Goal: Task Accomplishment & Management: Use online tool/utility

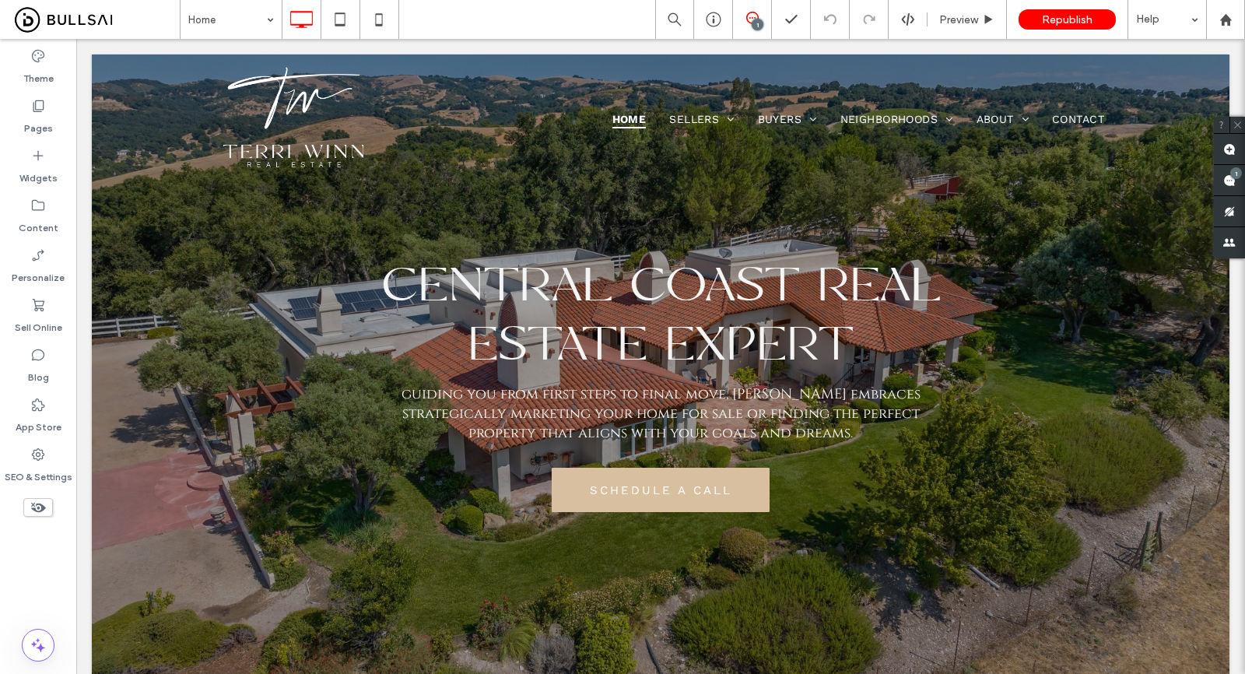
click at [40, 458] on div at bounding box center [622, 337] width 1245 height 674
click at [39, 461] on icon at bounding box center [38, 454] width 16 height 16
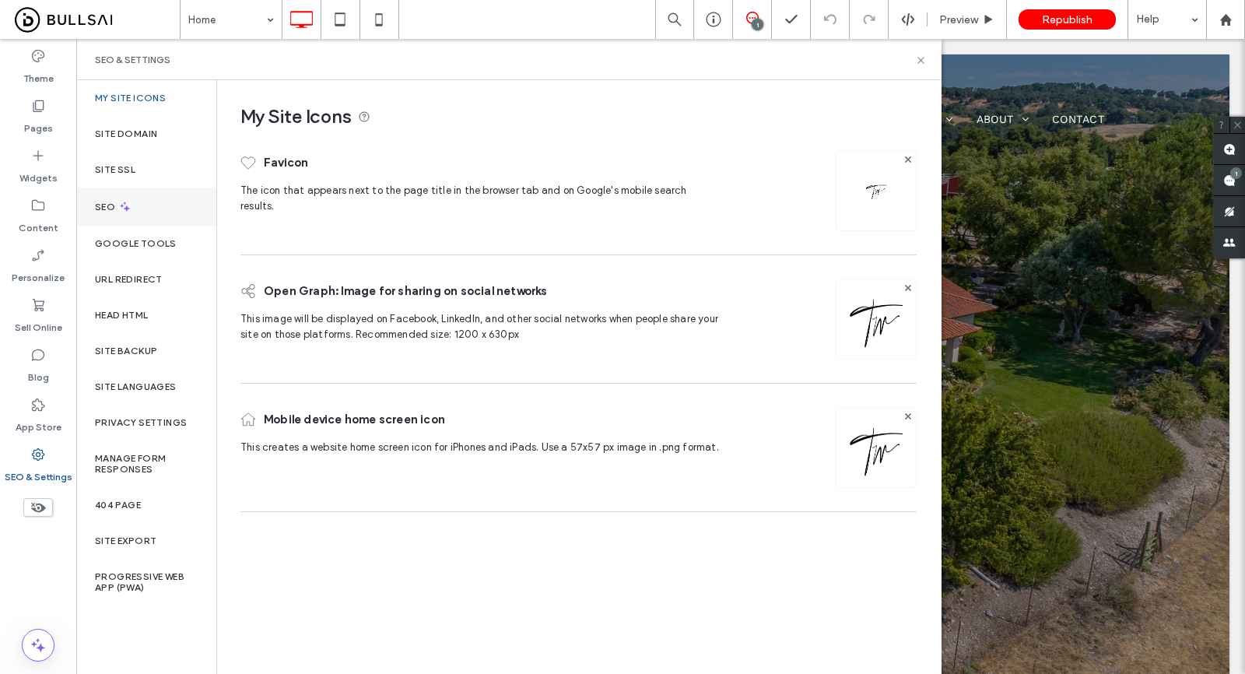
click at [154, 215] on div "SEO" at bounding box center [146, 206] width 140 height 38
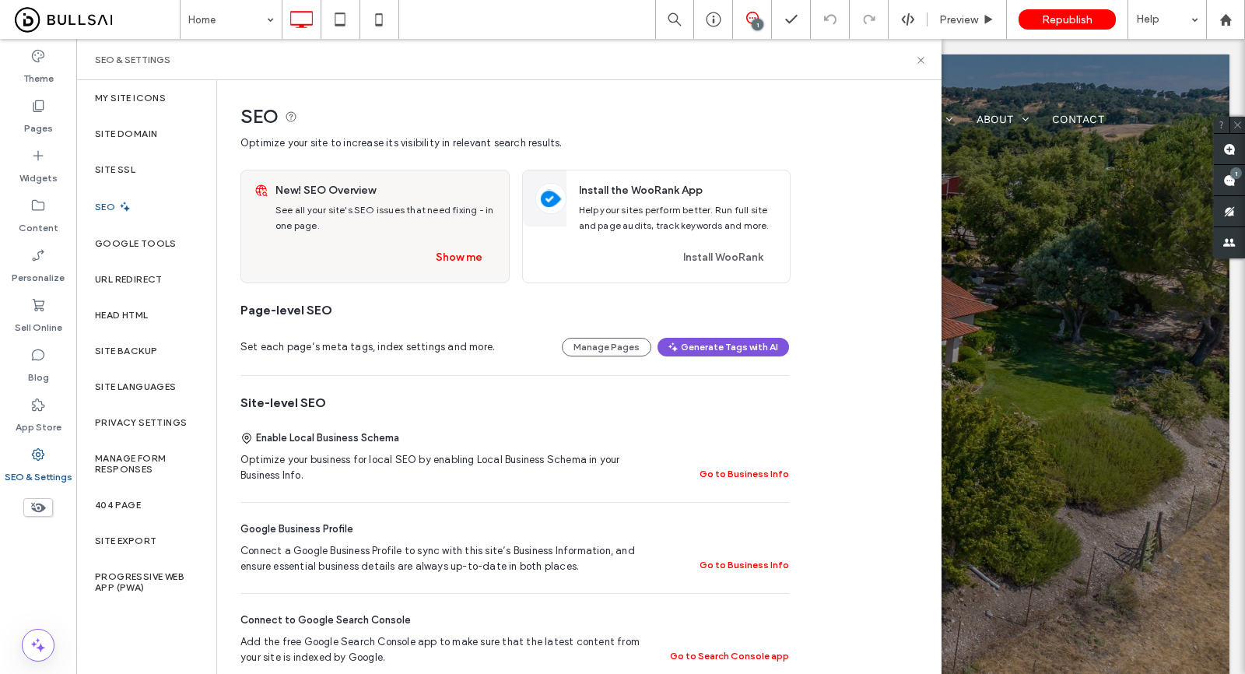
click at [720, 352] on button "Generate Tags with AI" at bounding box center [722, 347] width 131 height 19
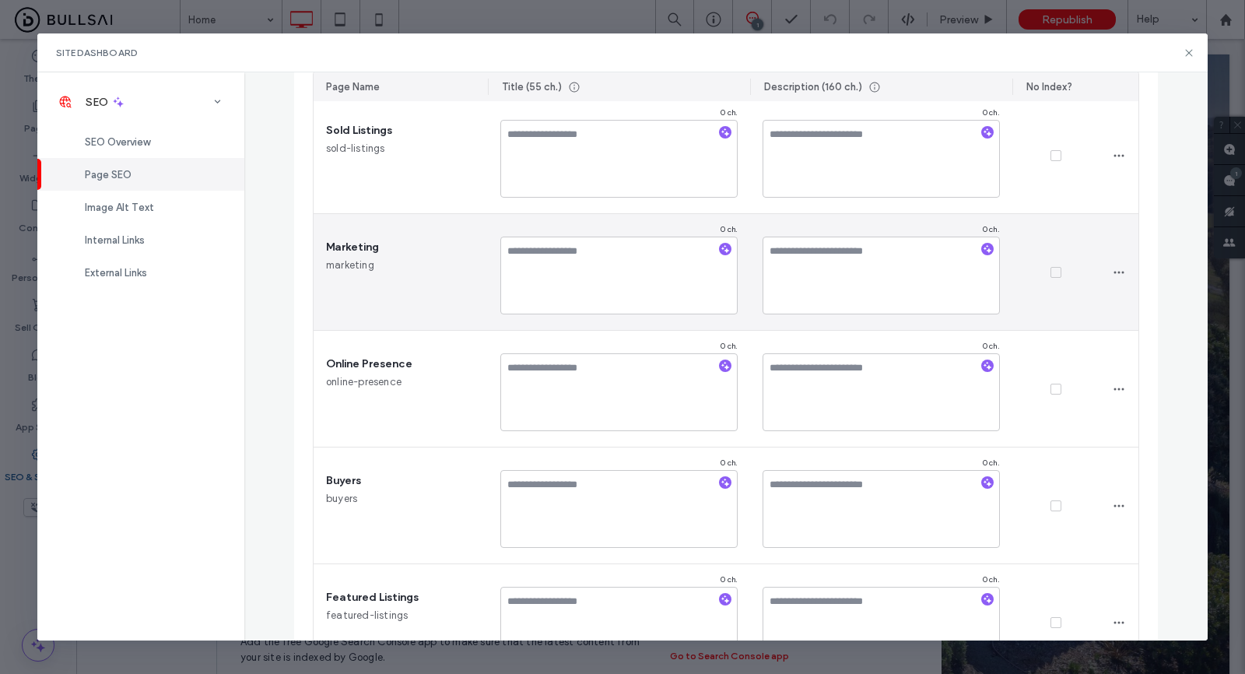
scroll to position [136, 0]
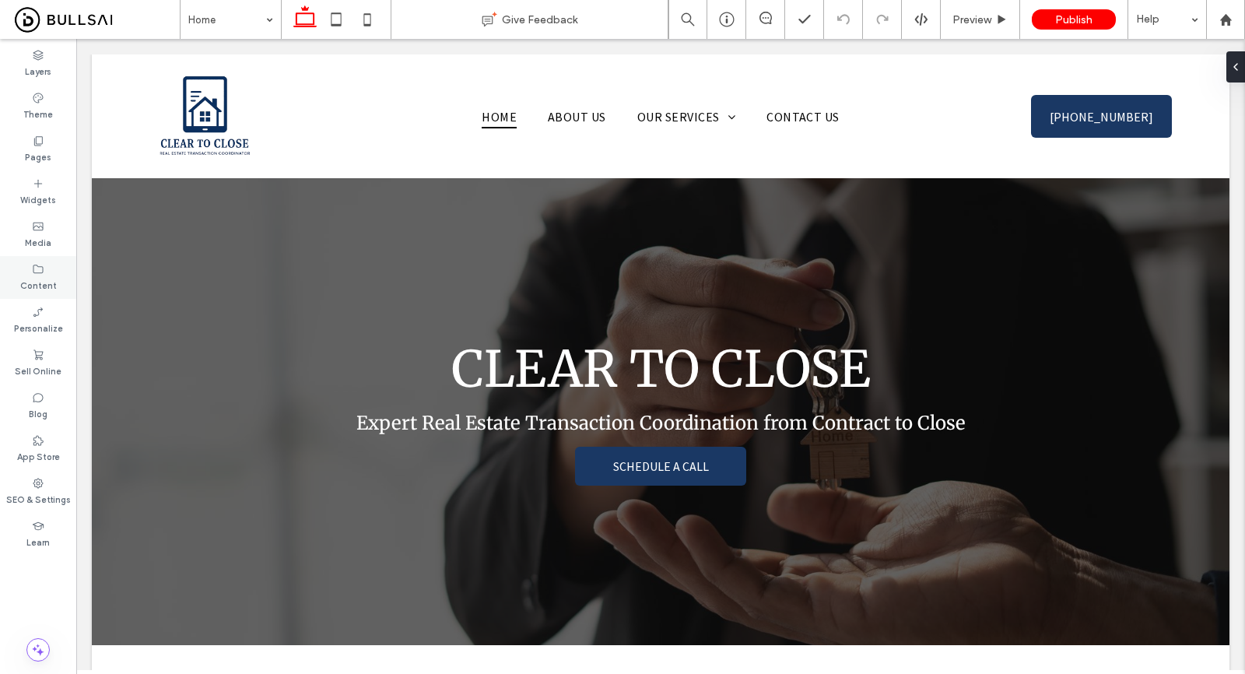
click at [30, 270] on div "Content" at bounding box center [38, 277] width 76 height 43
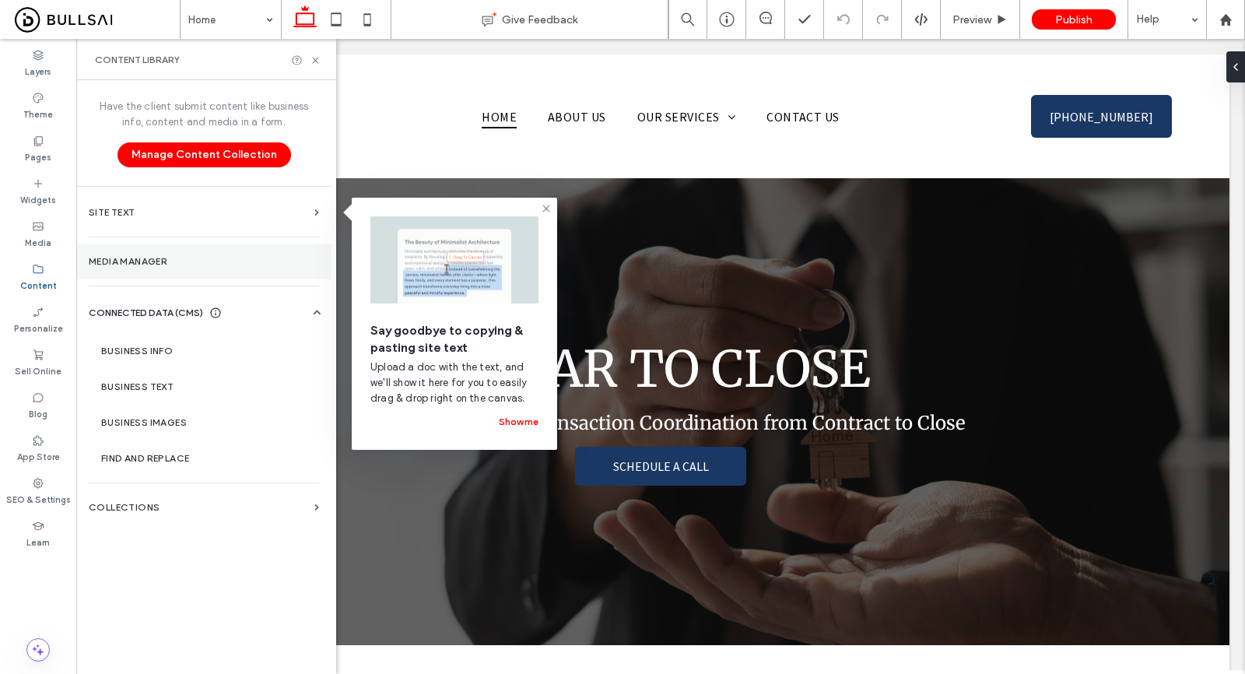
click at [149, 267] on section "Media Manager" at bounding box center [203, 261] width 255 height 36
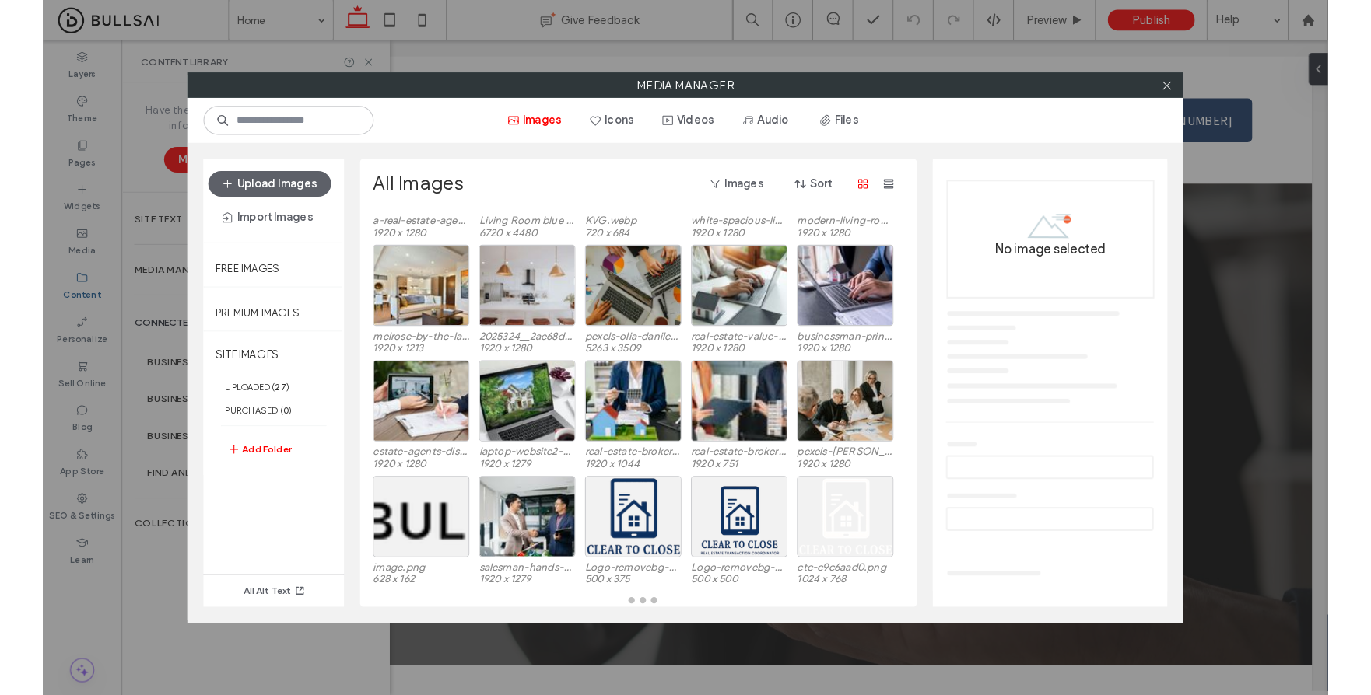
scroll to position [110, 0]
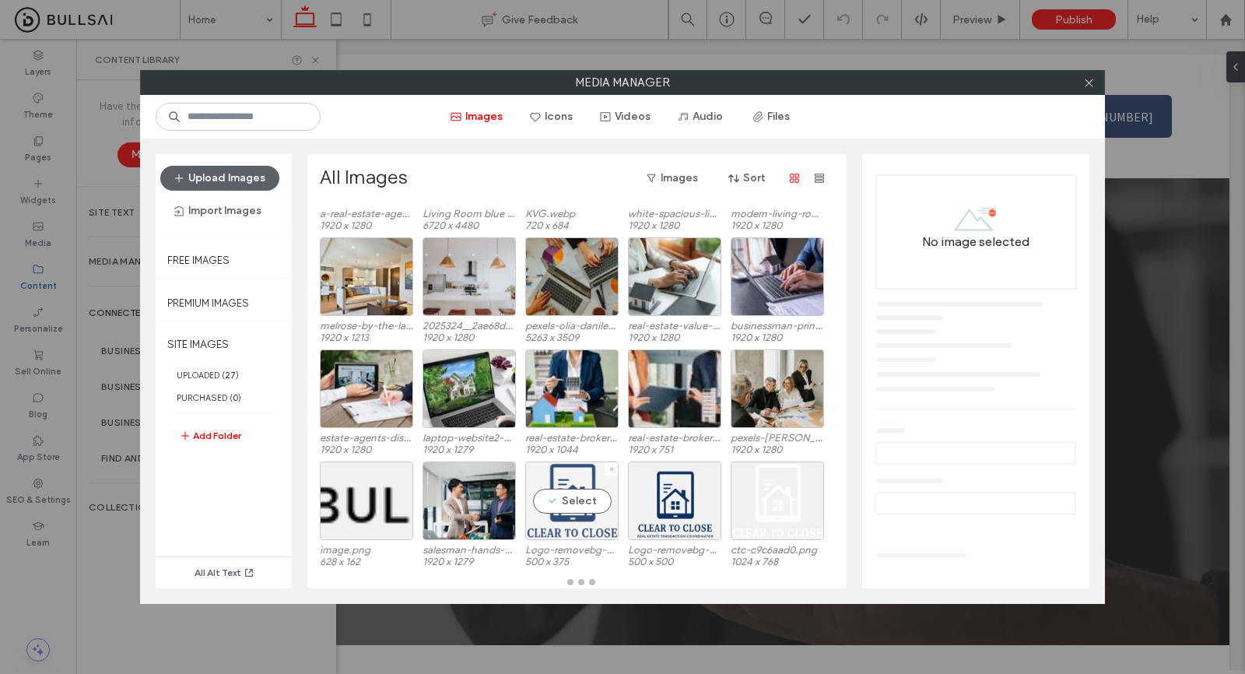
click at [568, 506] on div "Select" at bounding box center [571, 500] width 93 height 79
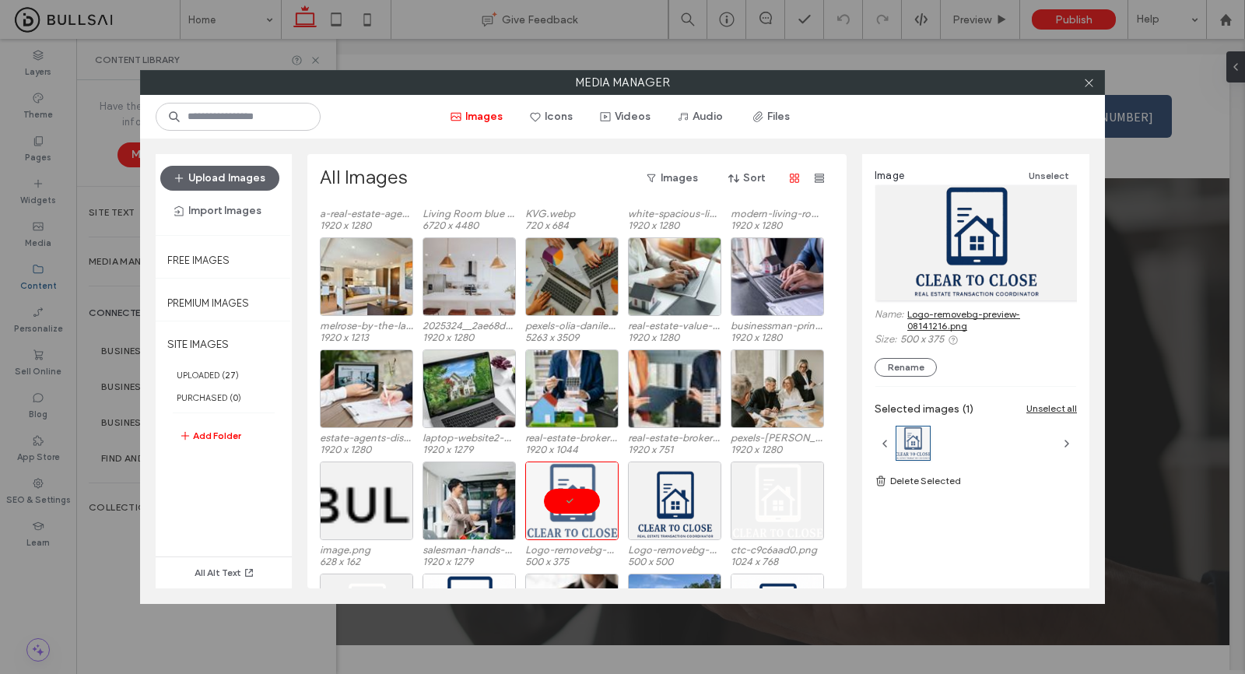
click at [950, 318] on link "Logo-removebg-preview-08141216.png" at bounding box center [992, 319] width 170 height 23
